Goal: Use online tool/utility: Utilize a website feature to perform a specific function

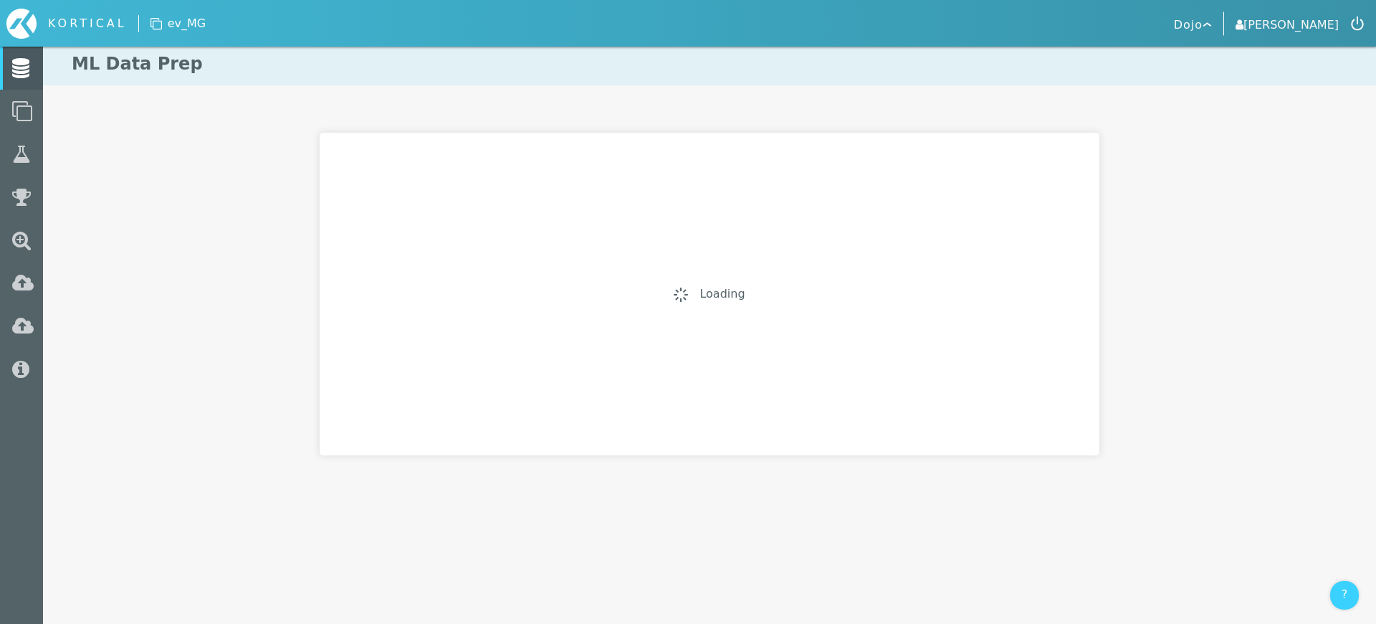
click at [1317, 32] on link "[PERSON_NAME]" at bounding box center [1287, 24] width 103 height 20
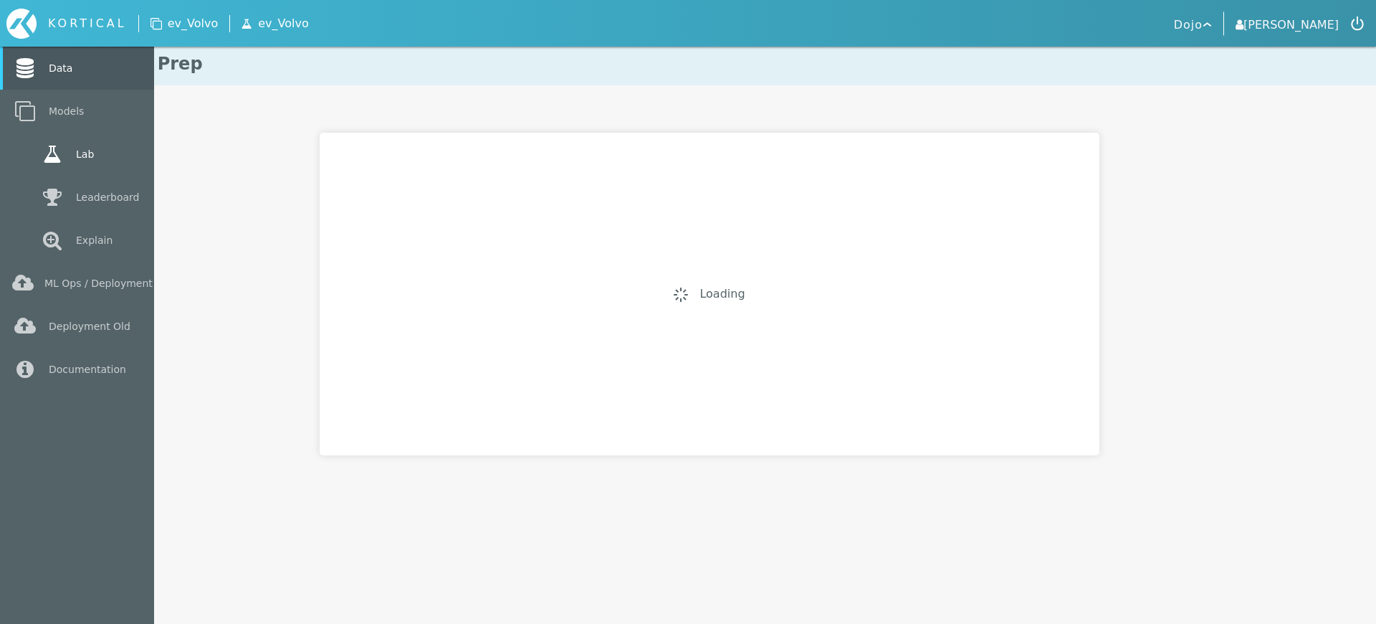
click at [30, 156] on link "Lab" at bounding box center [77, 154] width 154 height 43
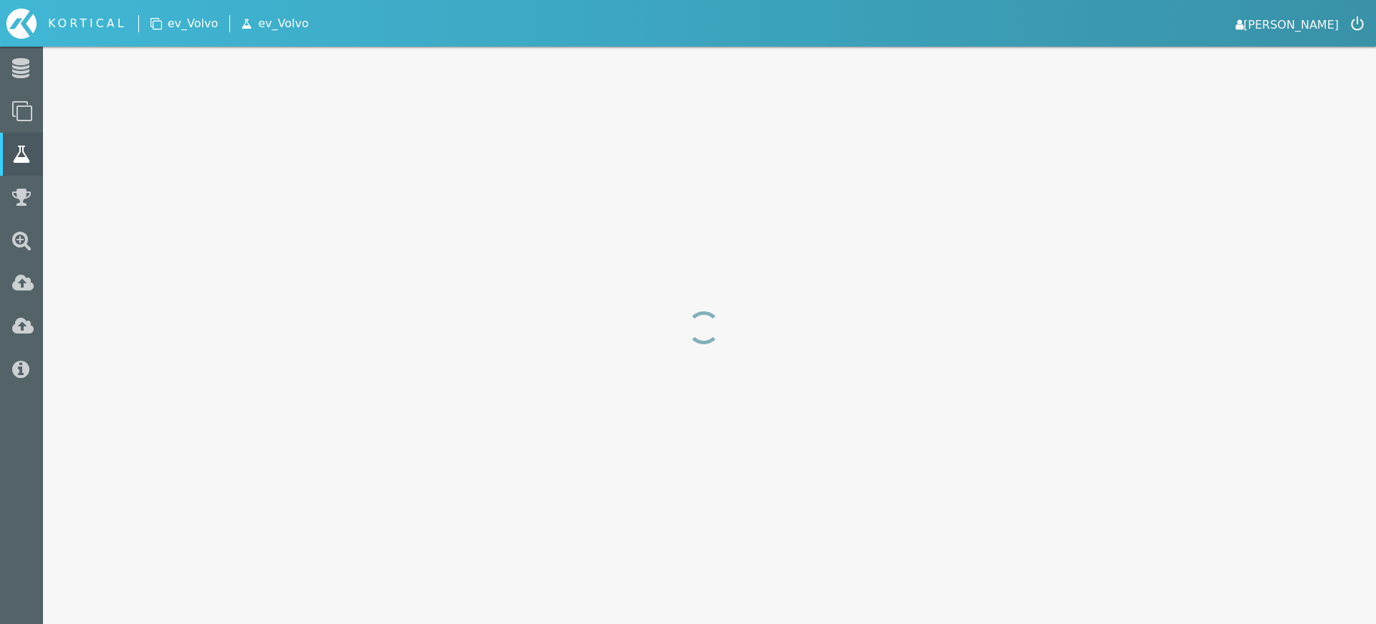
select select "area_under_roc_curve"
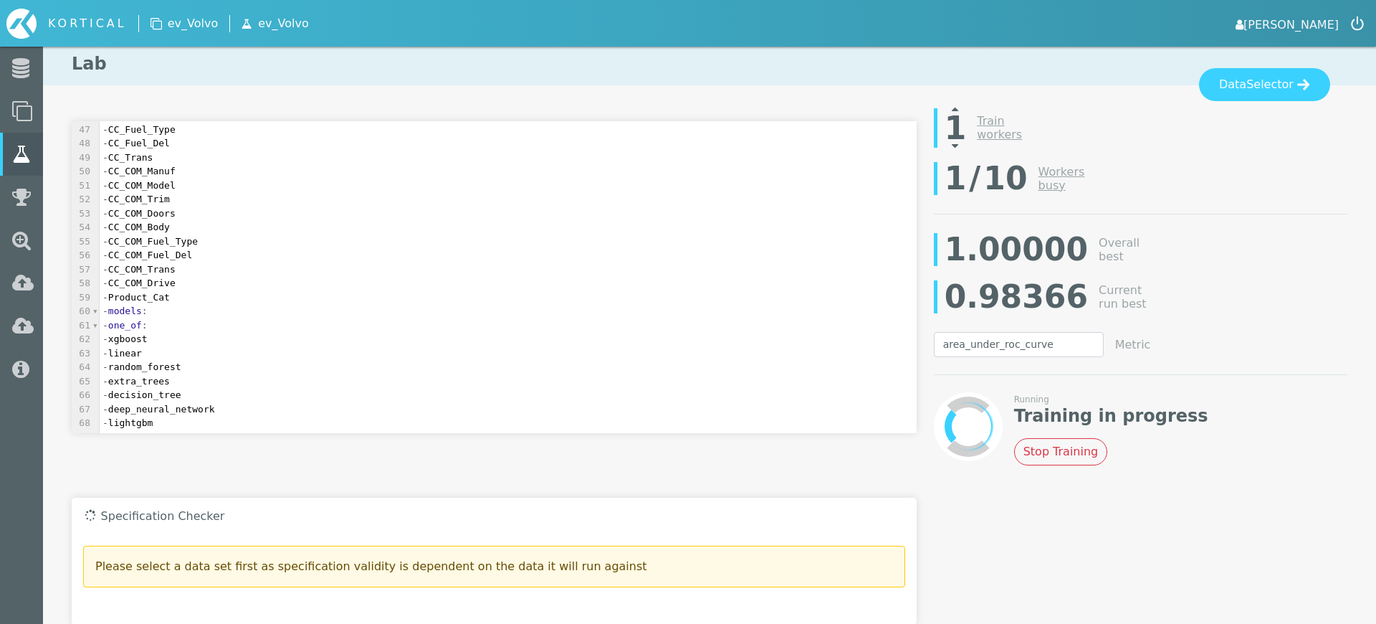
click at [956, 108] on icon at bounding box center [955, 108] width 6 height 11
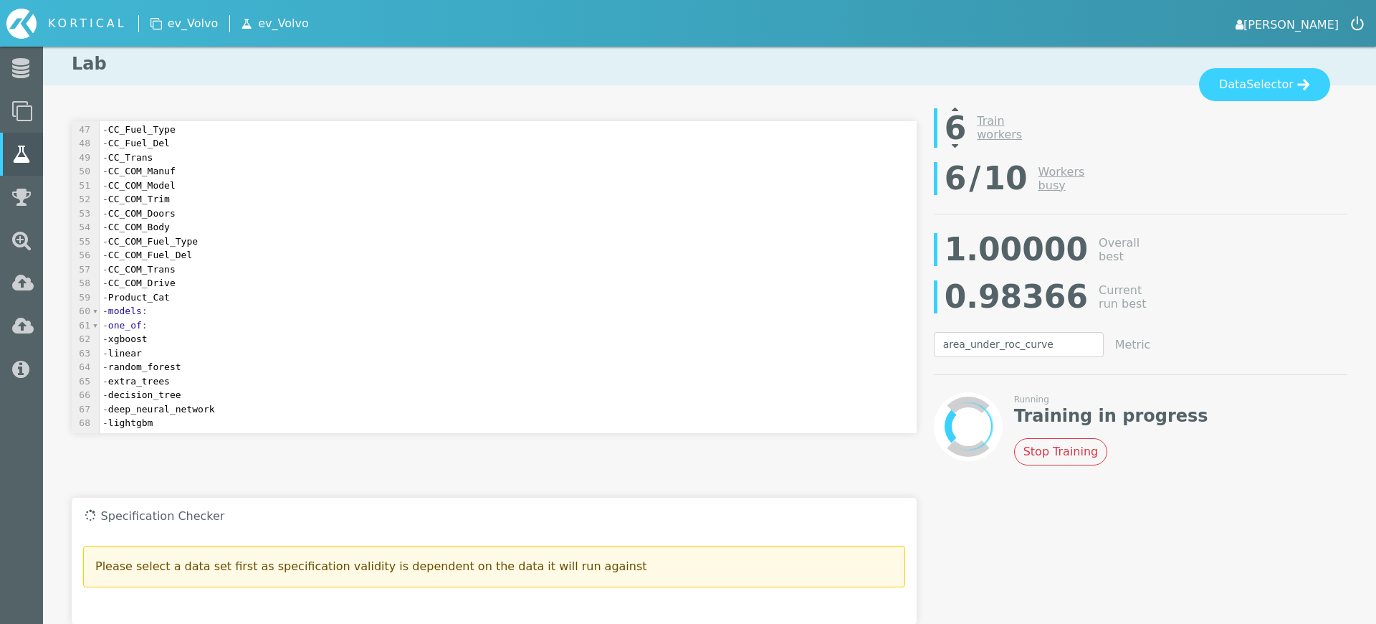
click at [956, 108] on icon at bounding box center [955, 108] width 6 height 11
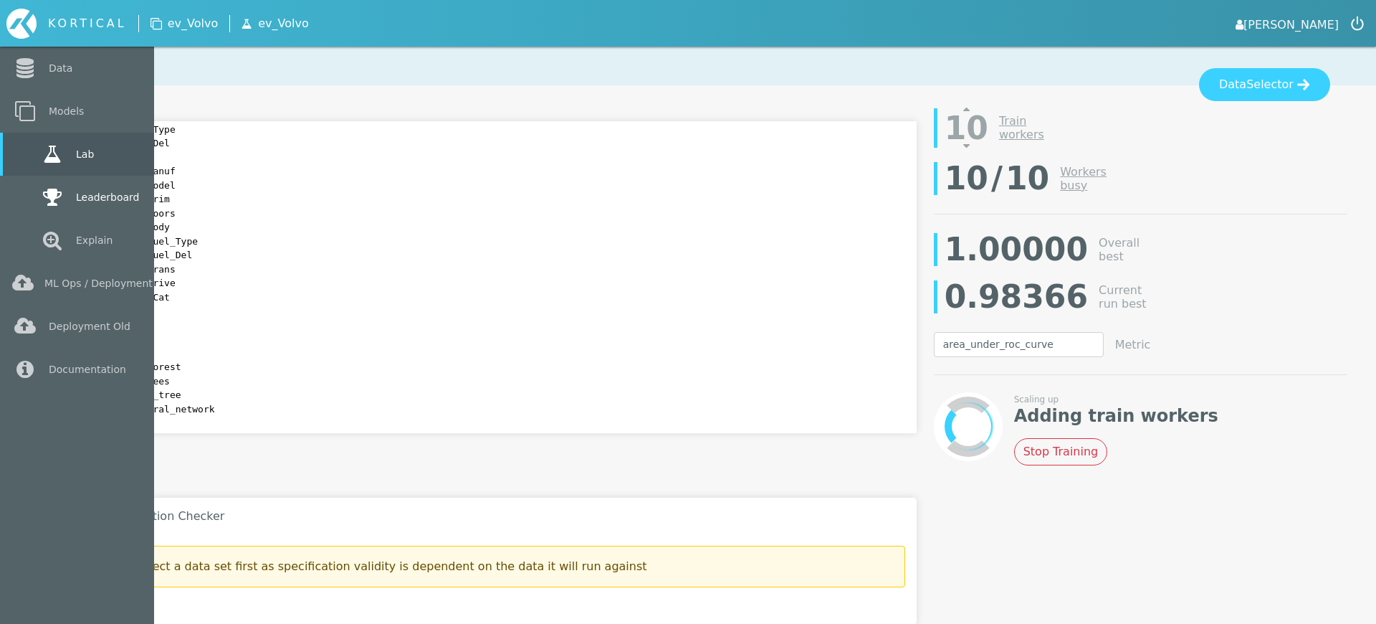
click at [29, 200] on link "Leaderboard" at bounding box center [77, 197] width 154 height 43
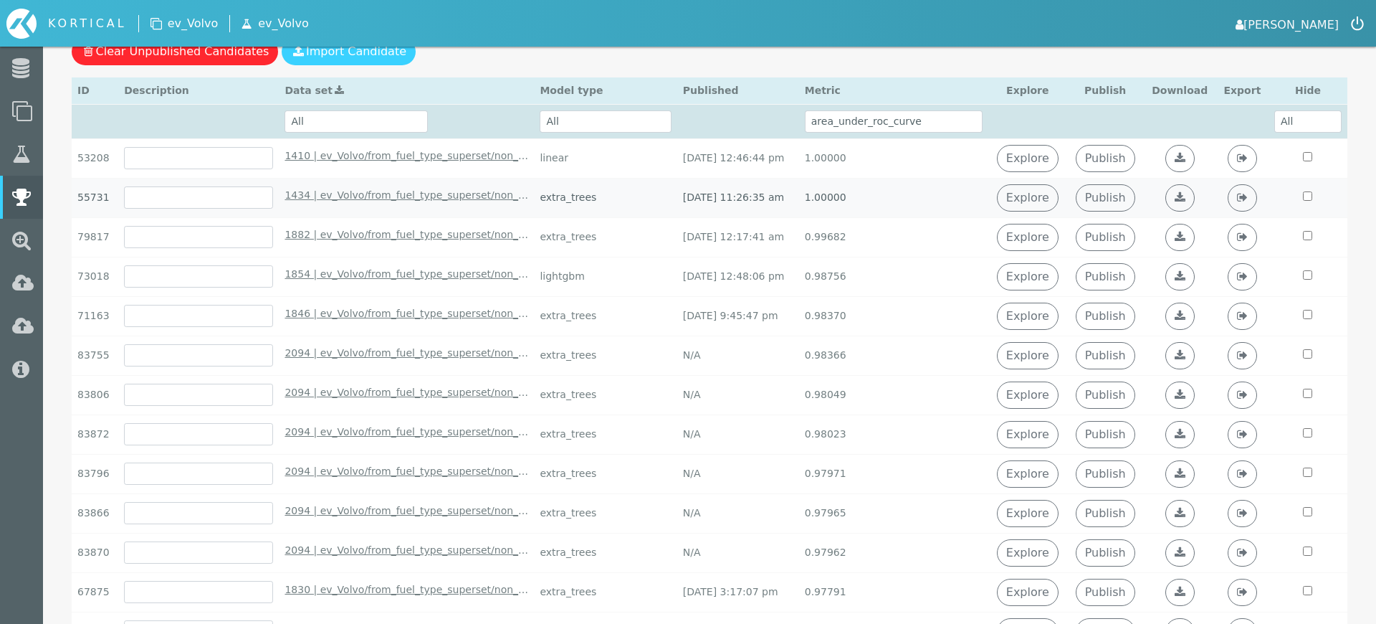
scroll to position [330, 0]
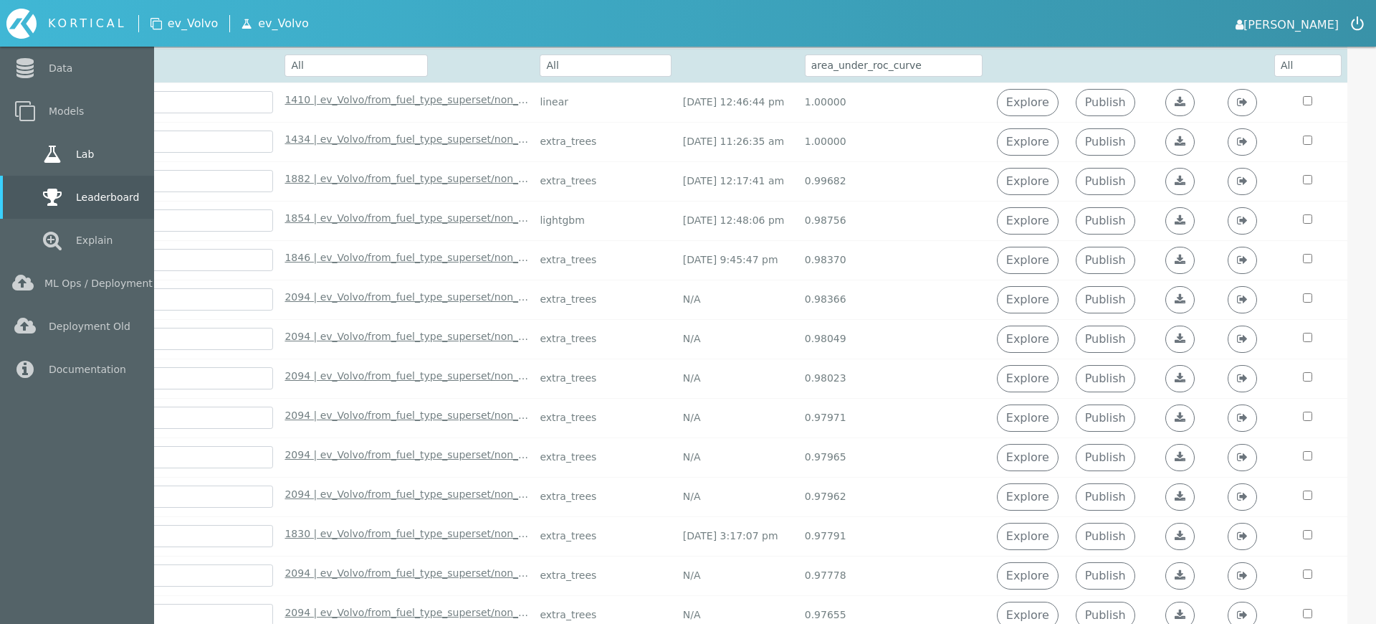
click at [35, 152] on link "Lab" at bounding box center [77, 154] width 154 height 43
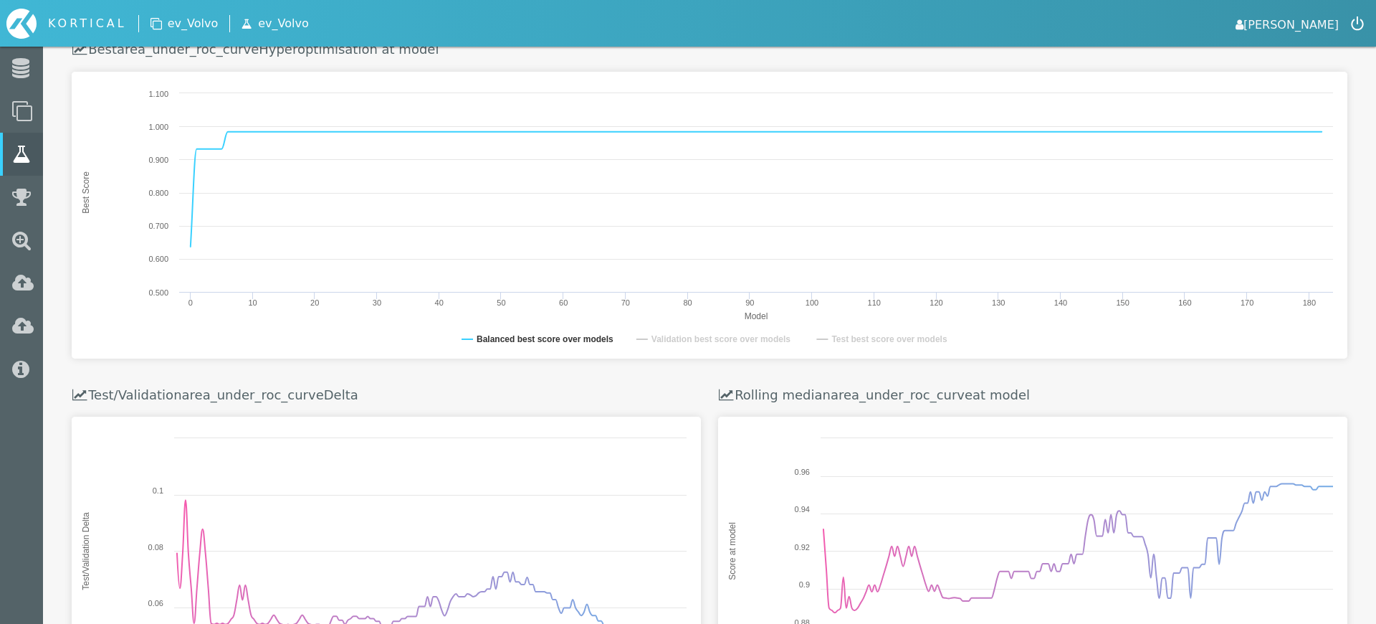
scroll to position [588, 0]
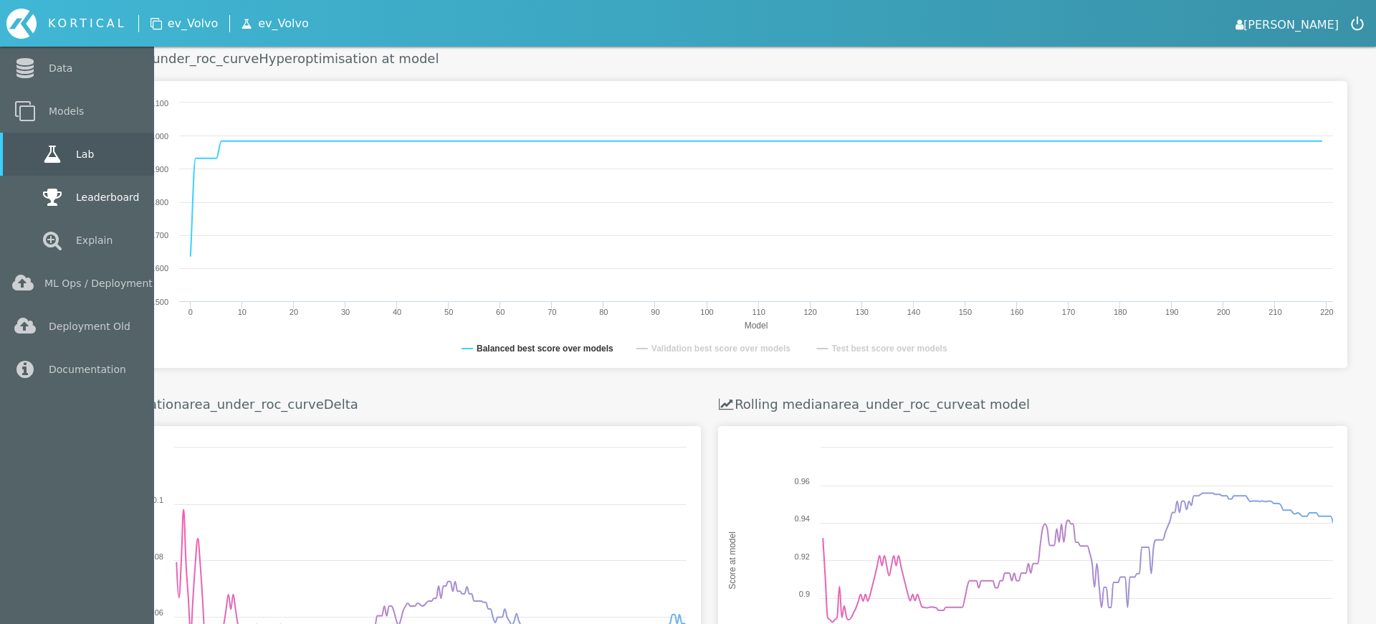
click at [27, 199] on link "Leaderboard" at bounding box center [77, 197] width 154 height 43
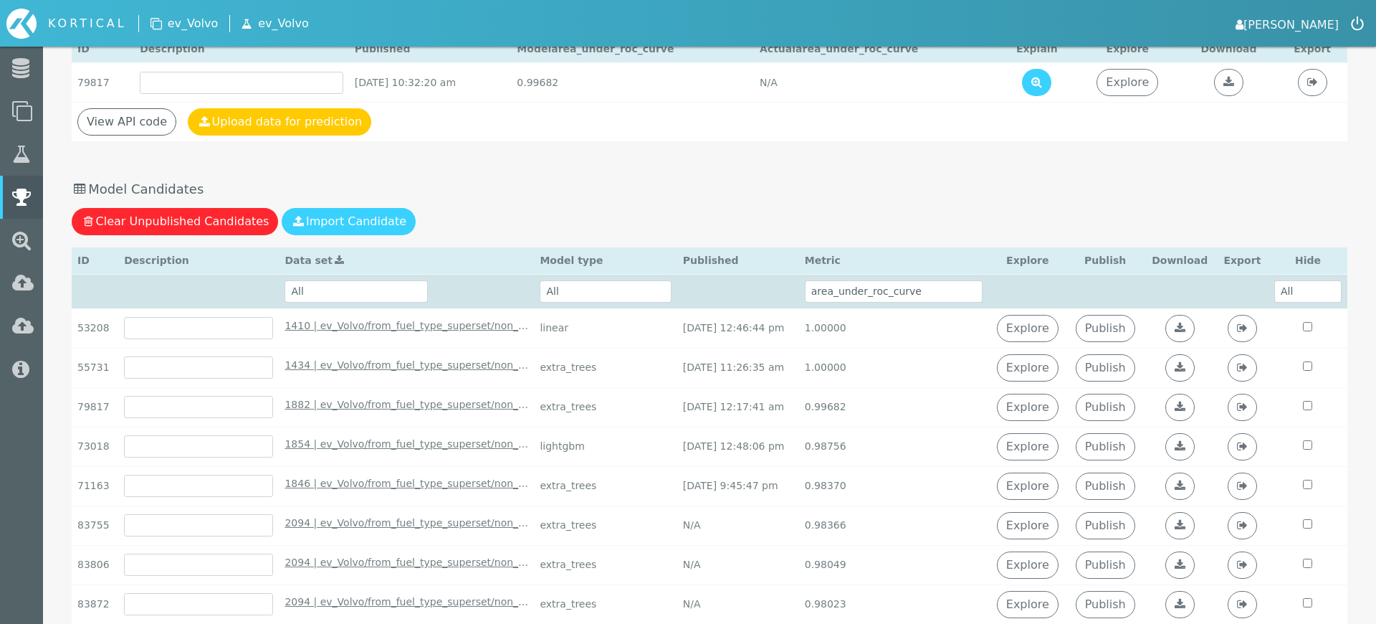
scroll to position [247, 0]
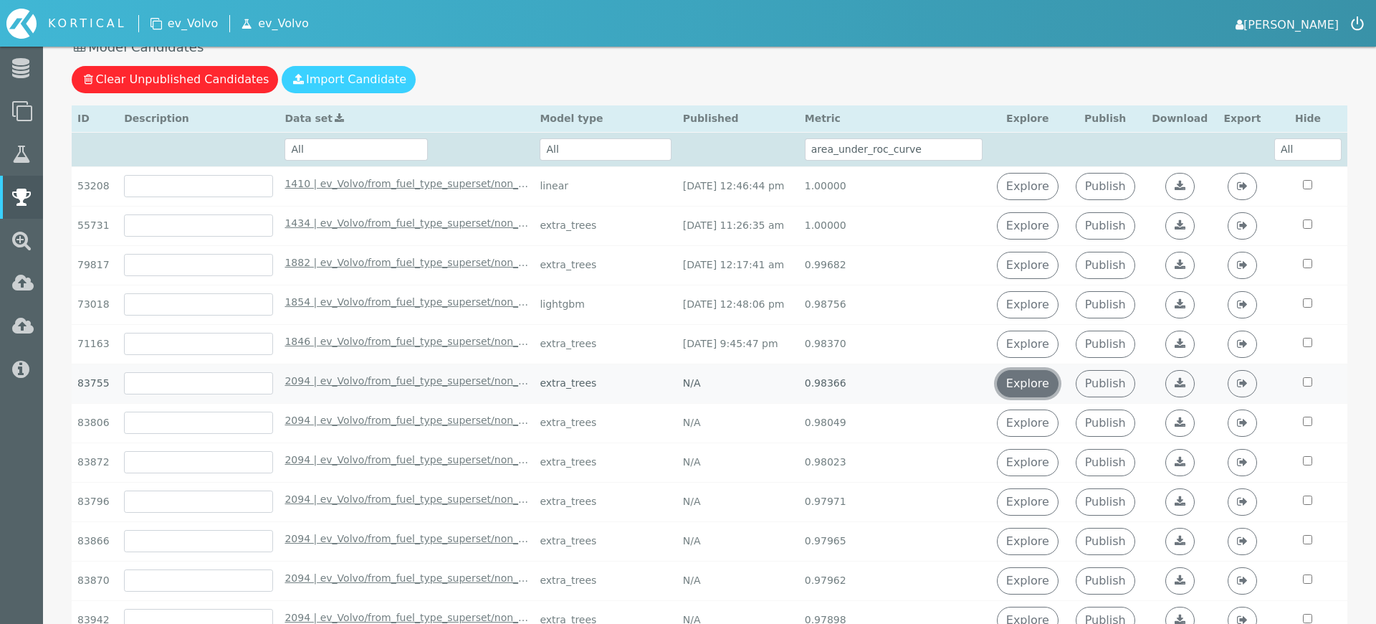
click at [1047, 390] on link "Explore" at bounding box center [1028, 383] width 62 height 27
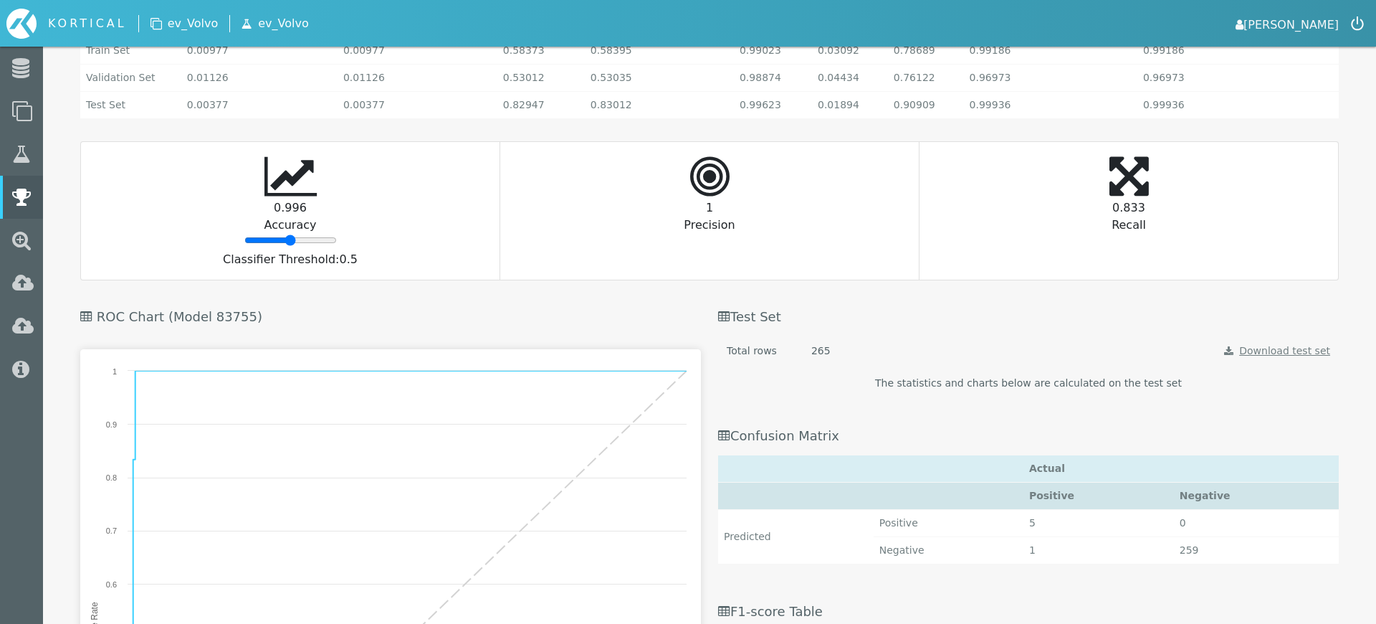
scroll to position [2228, 0]
drag, startPoint x: 289, startPoint y: 242, endPoint x: 275, endPoint y: 234, distance: 15.4
type input "32"
click at [275, 234] on input "range" at bounding box center [290, 238] width 92 height 11
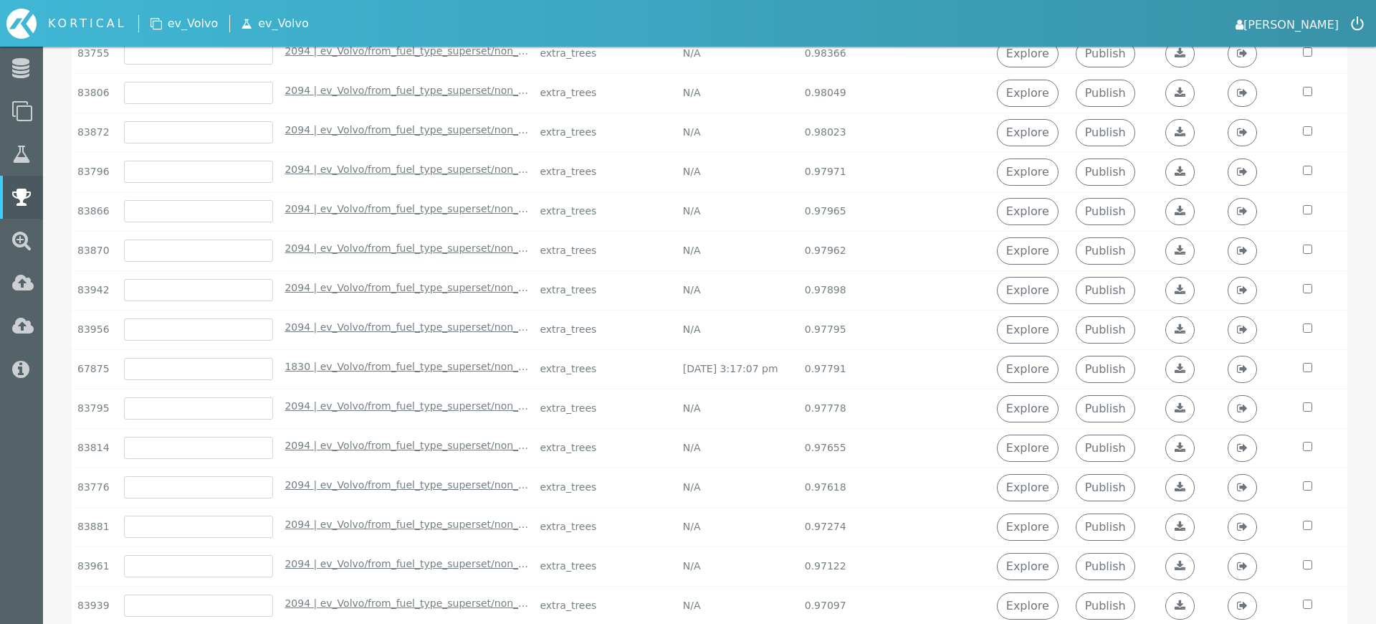
scroll to position [0, 0]
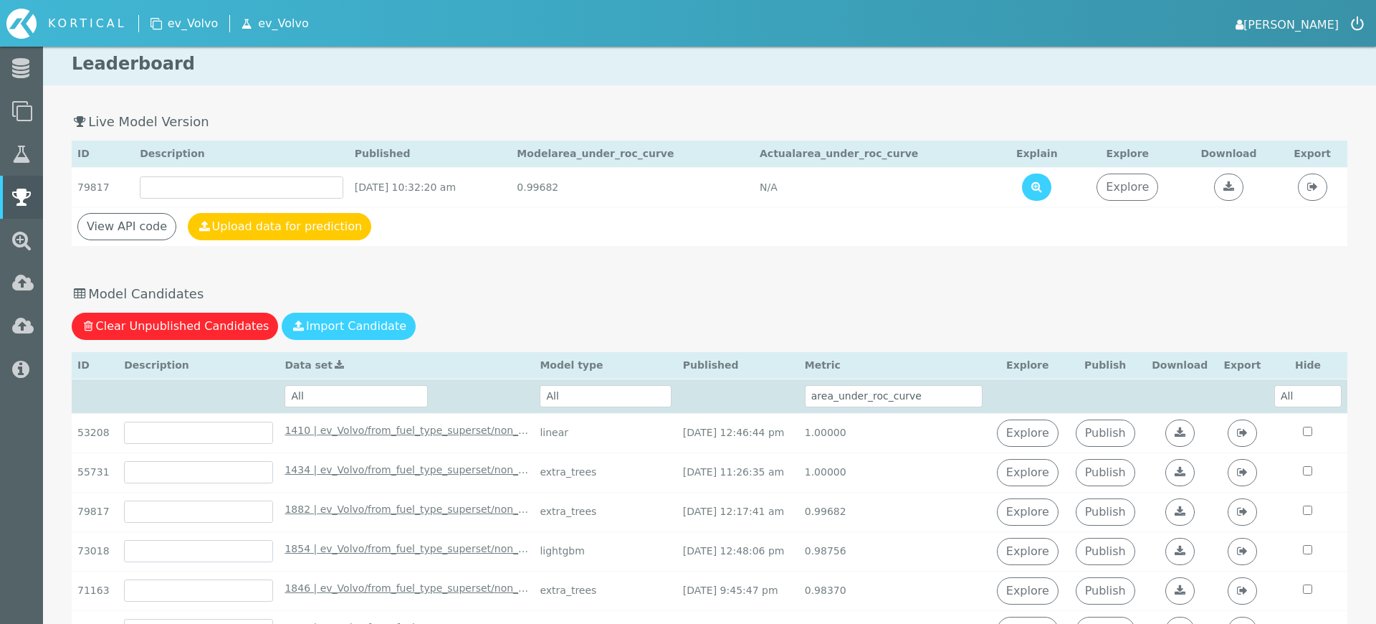
click at [1305, 14] on link "[PERSON_NAME]" at bounding box center [1287, 24] width 103 height 20
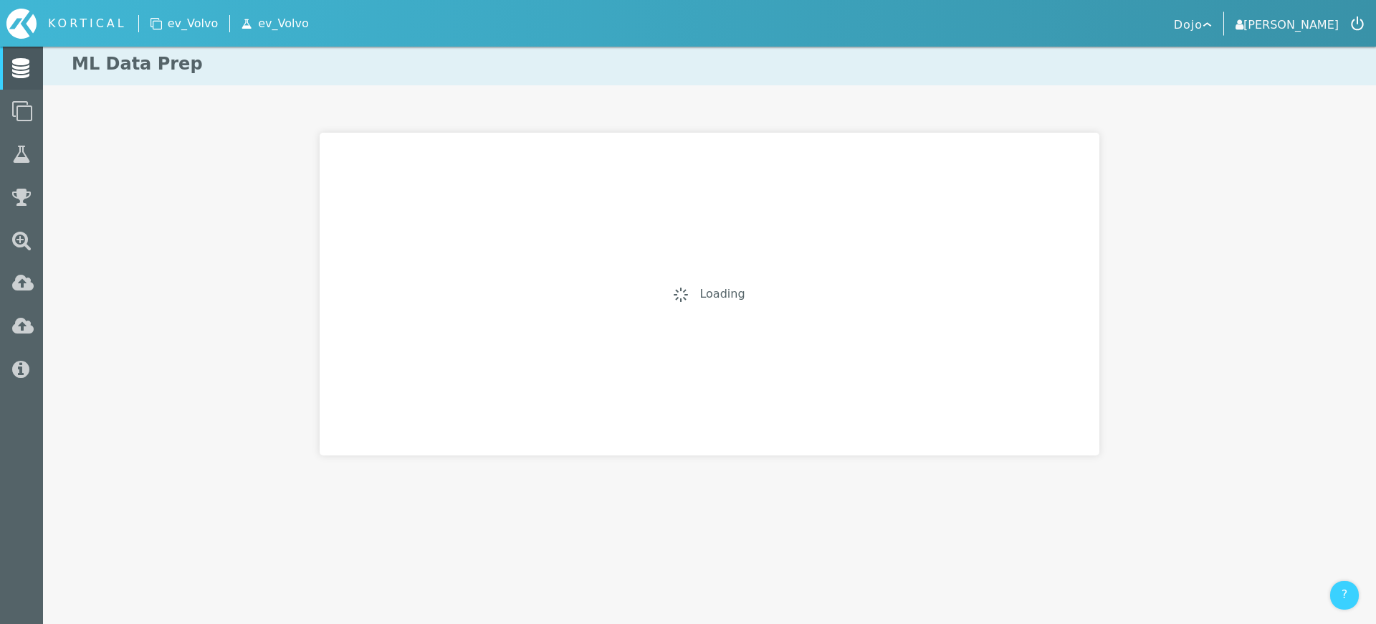
click at [29, 148] on link "Lab" at bounding box center [21, 154] width 43 height 43
click at [43, 151] on link "Lab" at bounding box center [21, 154] width 43 height 43
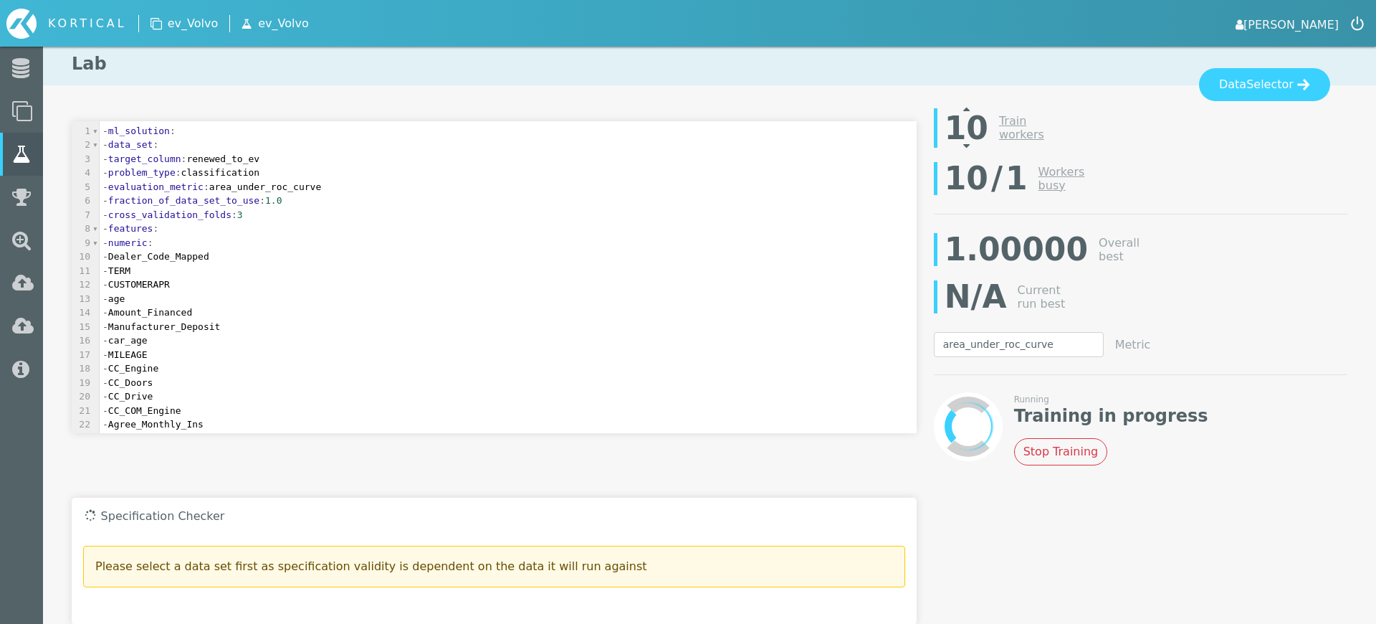
click at [963, 146] on icon at bounding box center [966, 145] width 6 height 11
click at [961, 146] on div at bounding box center [956, 140] width 44 height 24
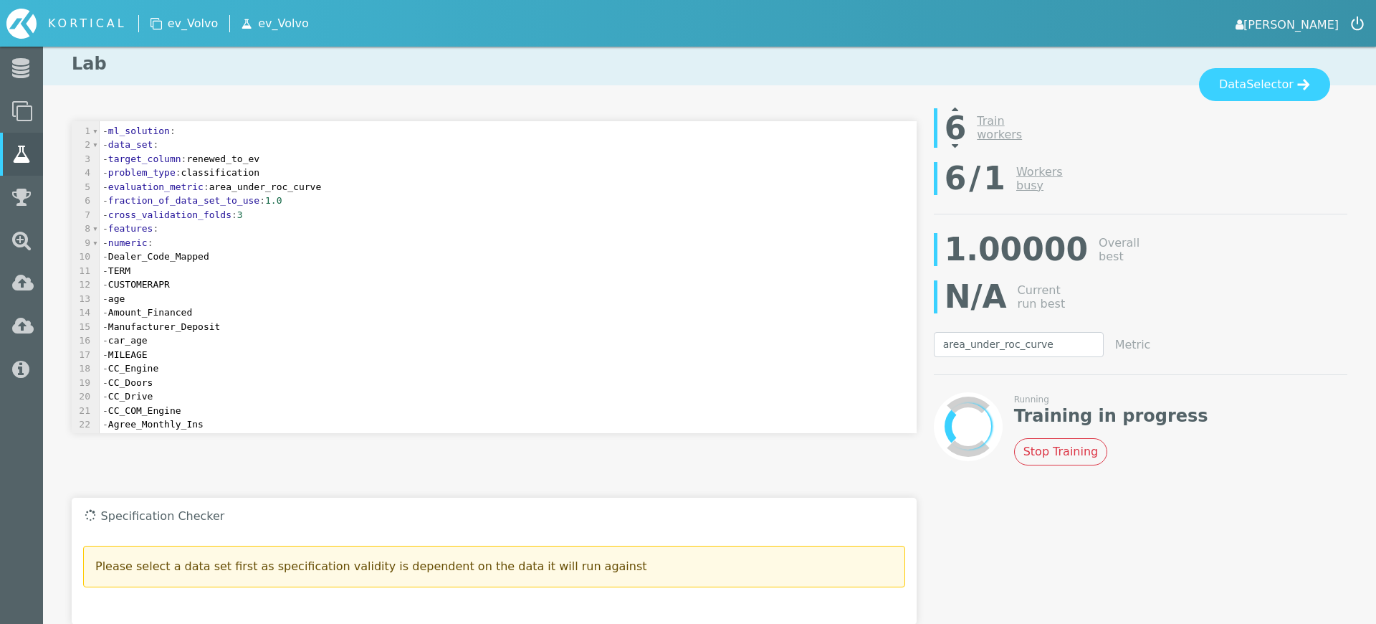
click at [961, 146] on div at bounding box center [956, 140] width 44 height 24
click at [1046, 457] on button "Stop Training" at bounding box center [1061, 451] width 94 height 27
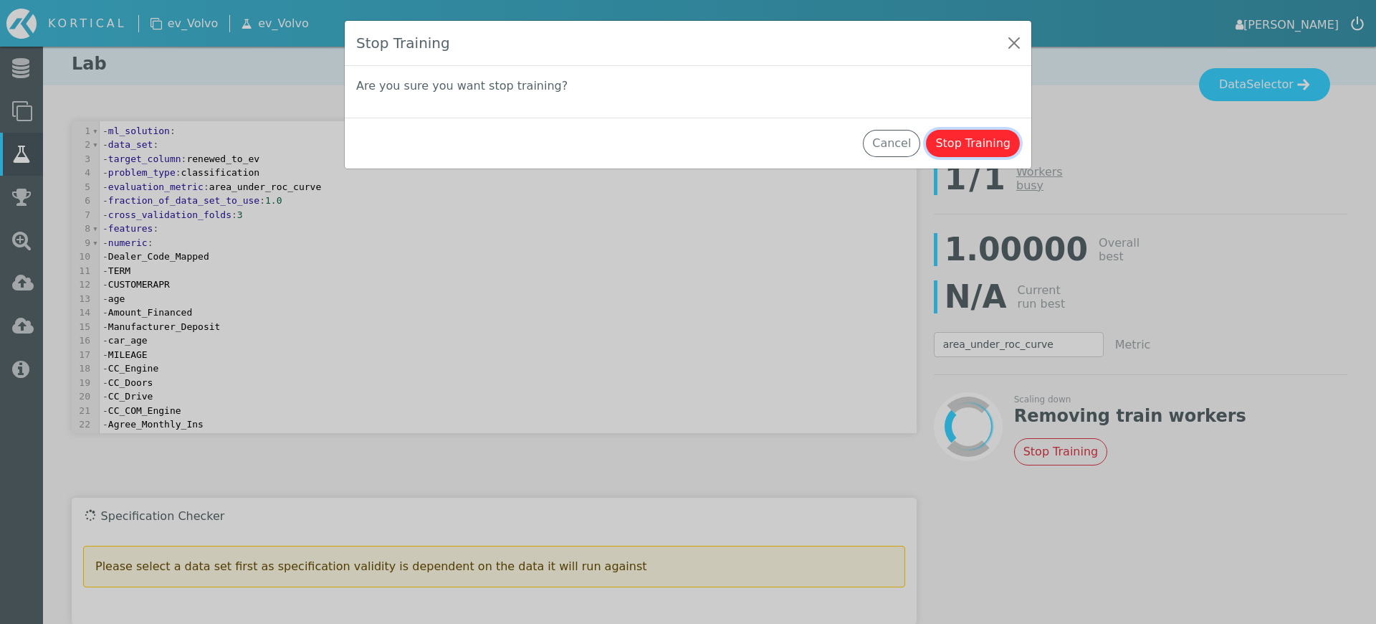
click at [953, 143] on button "Stop Training" at bounding box center [973, 143] width 94 height 27
